Goal: Obtain resource: Obtain resource

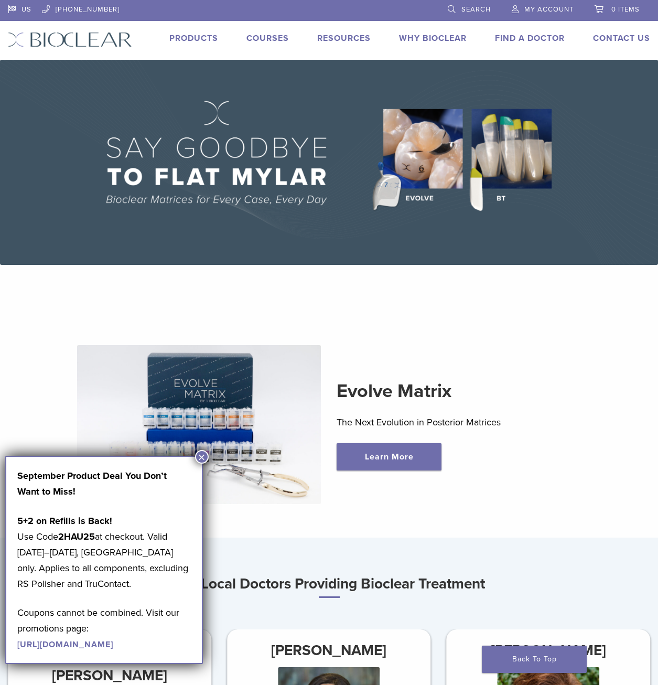
click at [198, 457] on button "×" at bounding box center [202, 457] width 14 height 14
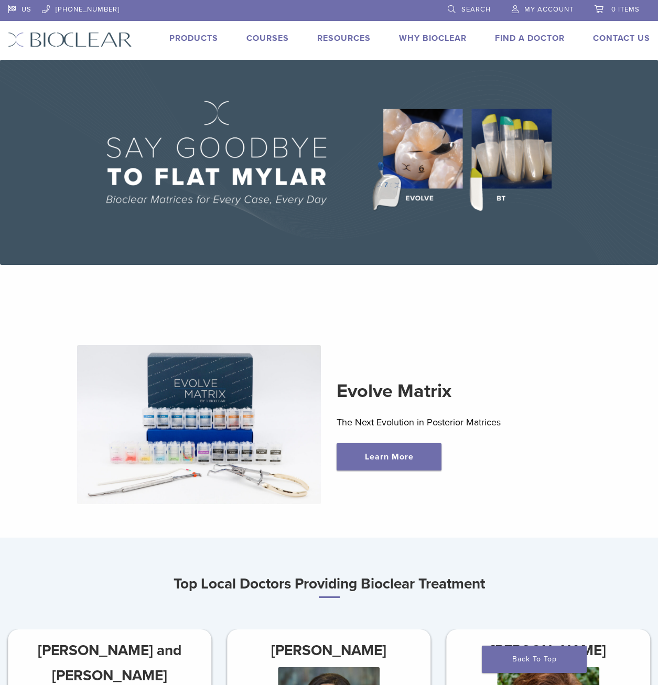
click at [208, 40] on link "Products" at bounding box center [193, 38] width 49 height 10
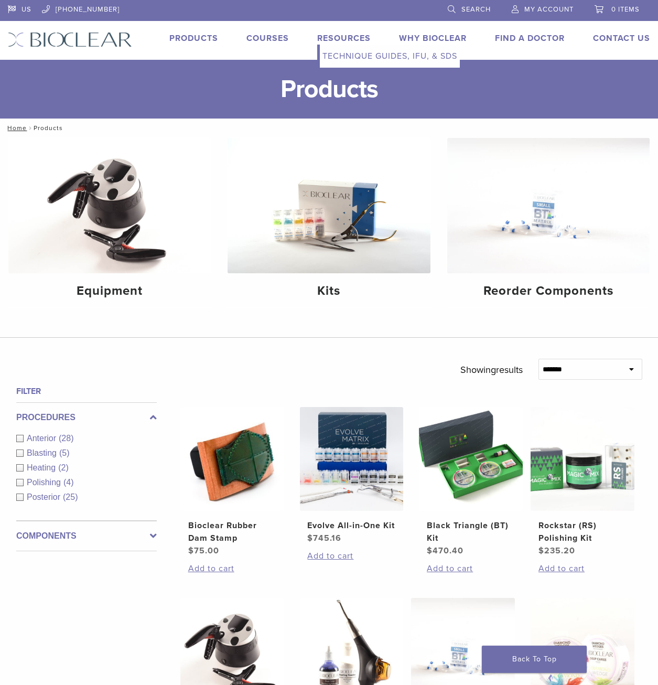
click at [347, 56] on link "Technique Guides, IFU, & SDS" at bounding box center [390, 56] width 140 height 23
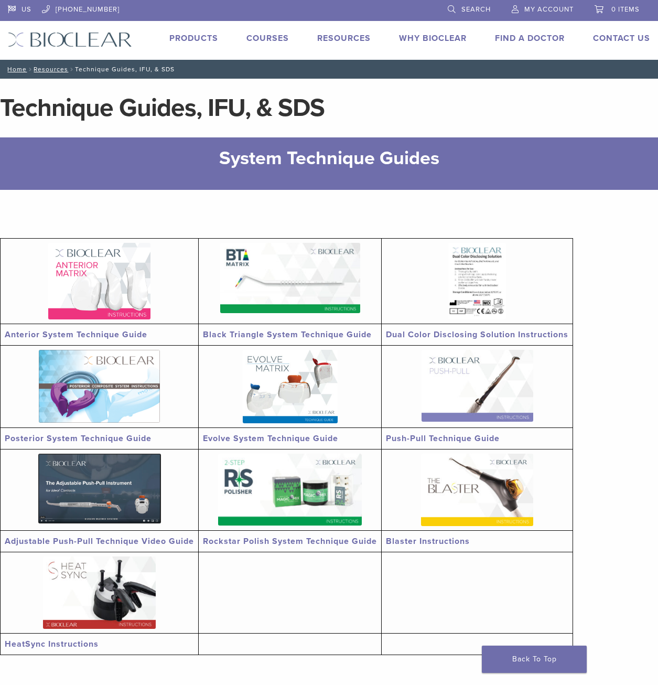
click at [88, 283] on img at bounding box center [99, 281] width 102 height 77
